Goal: Task Accomplishment & Management: Complete application form

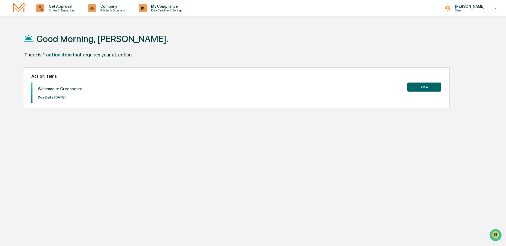
click at [416, 87] on button "View" at bounding box center [424, 86] width 34 height 9
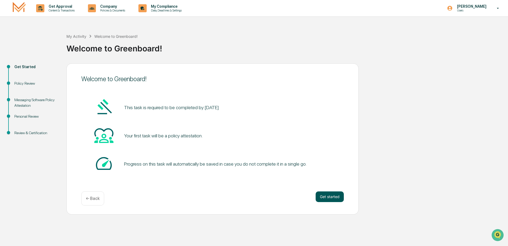
click at [337, 196] on button "Get started" at bounding box center [330, 196] width 28 height 11
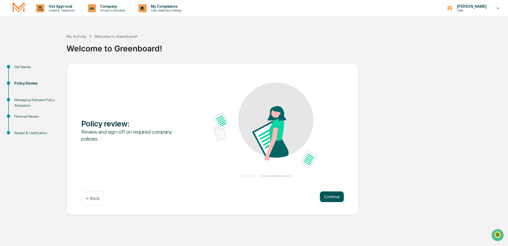
click at [332, 200] on button "Continue" at bounding box center [332, 196] width 24 height 11
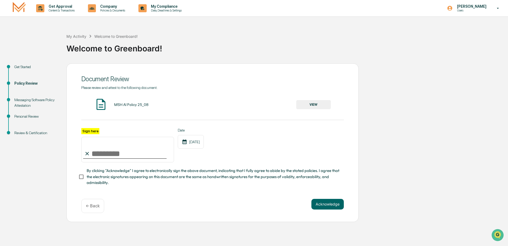
click at [133, 157] on input "Sign here" at bounding box center [127, 150] width 93 height 26
type input "**********"
click at [315, 104] on button "VIEW" at bounding box center [313, 104] width 35 height 9
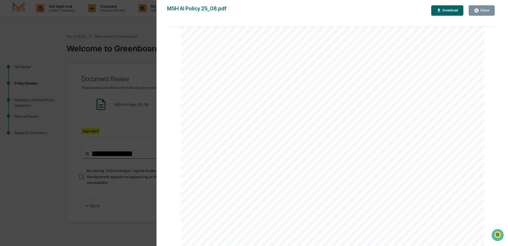
scroll to position [1007, 0]
click at [483, 11] on div "Close" at bounding box center [484, 11] width 10 height 4
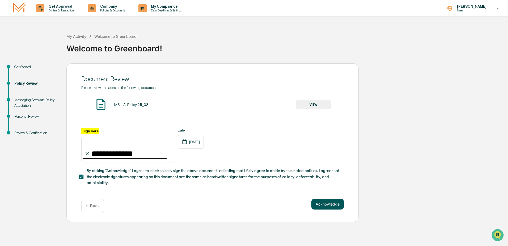
click at [318, 203] on button "Acknowledge" at bounding box center [327, 204] width 32 height 11
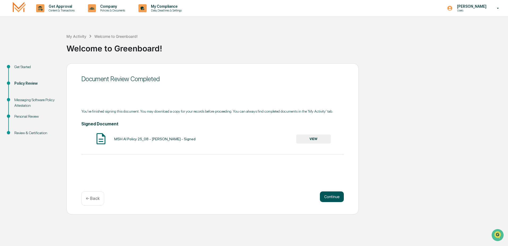
click at [334, 196] on button "Continue" at bounding box center [332, 196] width 24 height 11
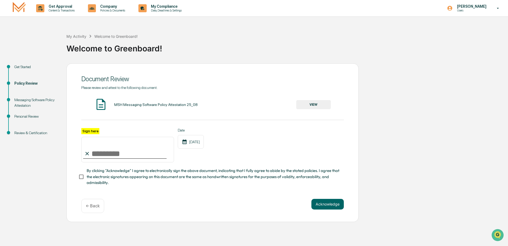
click at [119, 155] on input "Sign here" at bounding box center [127, 150] width 93 height 26
type input "**********"
click at [319, 103] on button "VIEW" at bounding box center [313, 104] width 35 height 9
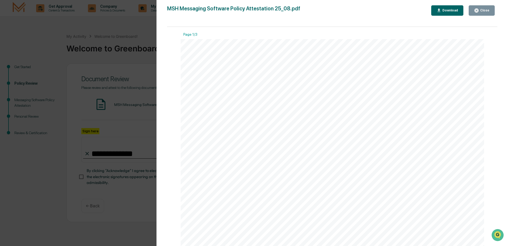
click at [481, 14] on button "Close" at bounding box center [482, 10] width 26 height 10
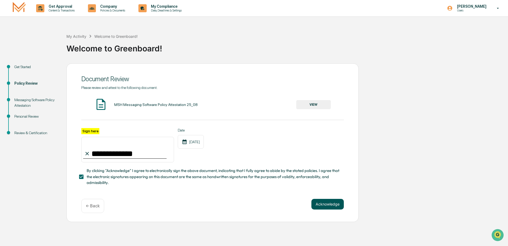
click at [316, 206] on button "Acknowledge" at bounding box center [327, 204] width 32 height 11
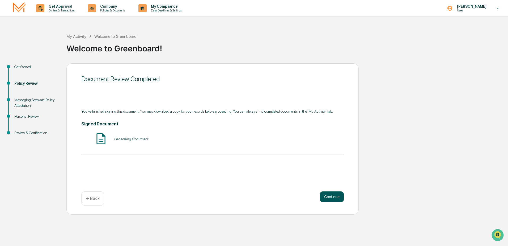
click at [335, 195] on button "Continue" at bounding box center [332, 196] width 24 height 11
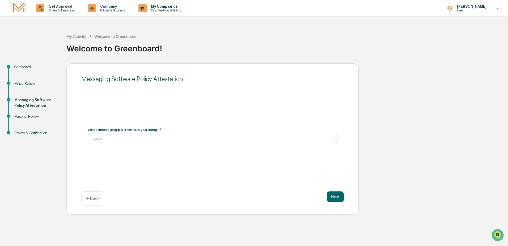
click at [158, 138] on div at bounding box center [211, 138] width 238 height 5
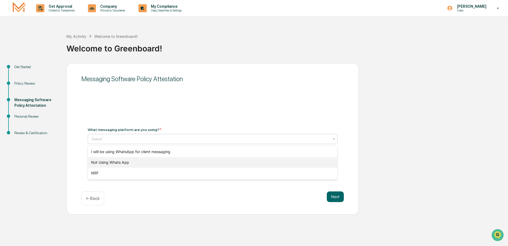
click at [117, 162] on div "Not Using Whats App" at bounding box center [212, 162] width 249 height 11
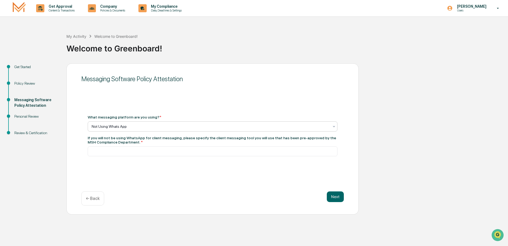
click at [121, 125] on div at bounding box center [211, 126] width 238 height 5
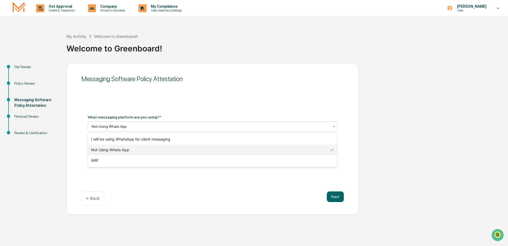
click at [119, 152] on div "Not Using Whats App" at bounding box center [212, 149] width 249 height 11
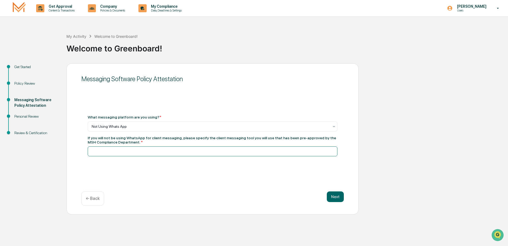
click at [116, 152] on input at bounding box center [213, 151] width 250 height 10
type input "**********"
click at [331, 194] on button "Next" at bounding box center [335, 196] width 17 height 11
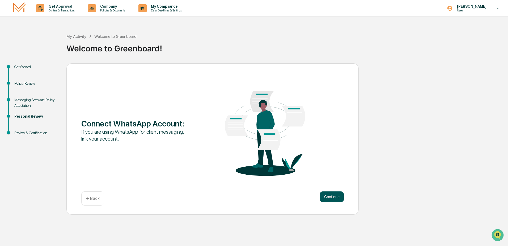
click at [330, 199] on button "Continue" at bounding box center [332, 196] width 24 height 11
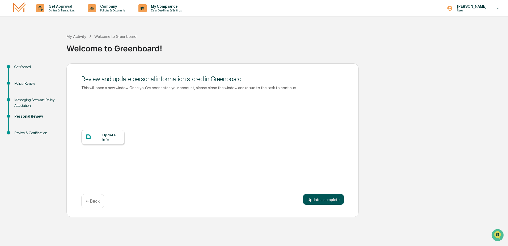
click at [326, 197] on button "Updates complete" at bounding box center [323, 199] width 41 height 11
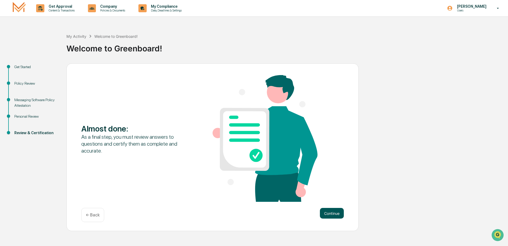
click at [327, 215] on button "Continue" at bounding box center [332, 213] width 24 height 11
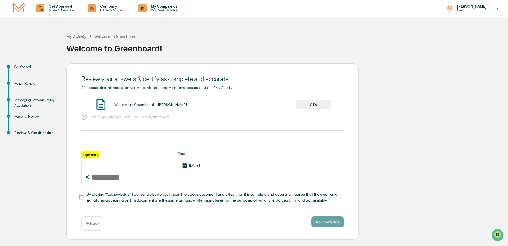
click at [314, 104] on button "VIEW" at bounding box center [313, 104] width 35 height 9
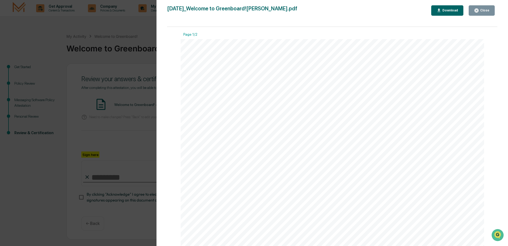
click at [486, 10] on div "Close" at bounding box center [484, 11] width 10 height 4
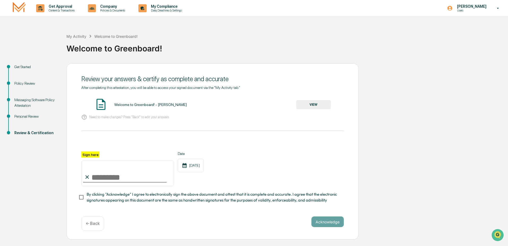
click at [90, 175] on input "Sign here" at bounding box center [127, 173] width 93 height 26
type input "**********"
click at [324, 221] on button "Acknowledge" at bounding box center [327, 221] width 32 height 11
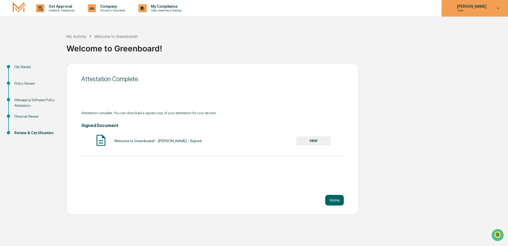
click at [465, 10] on p "Users" at bounding box center [471, 11] width 36 height 4
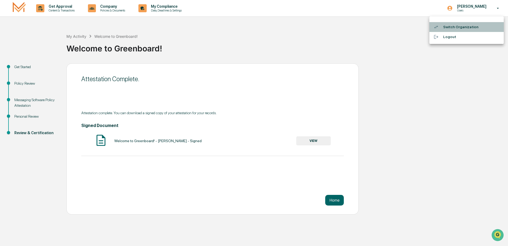
click at [457, 27] on li "Switch Organization" at bounding box center [466, 27] width 74 height 10
